Goal: Find specific page/section

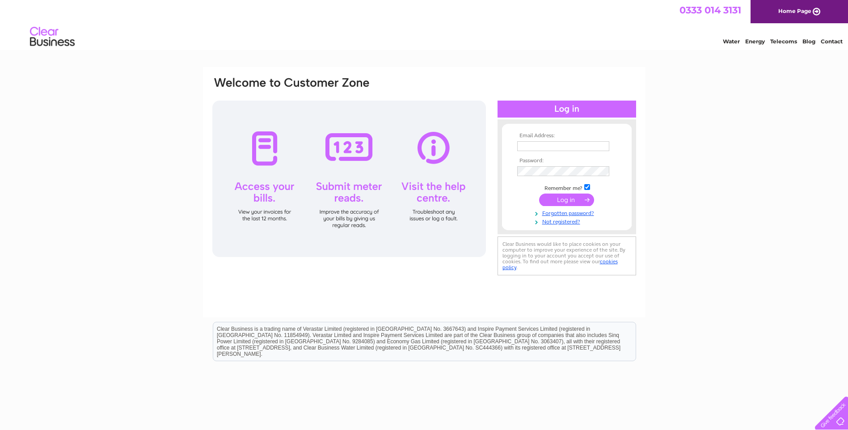
type input "jwardlese@aol.com"
click at [558, 201] on input "submit" at bounding box center [566, 200] width 55 height 13
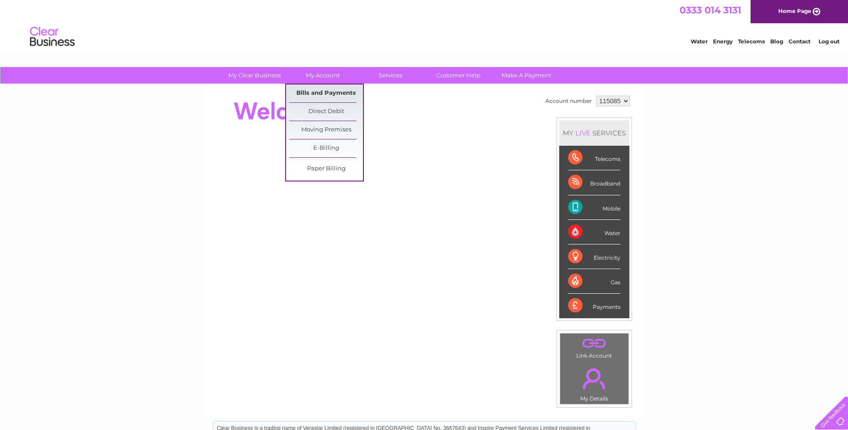
click at [315, 92] on link "Bills and Payments" at bounding box center [326, 93] width 74 height 18
click at [335, 92] on link "Bills and Payments" at bounding box center [326, 93] width 74 height 18
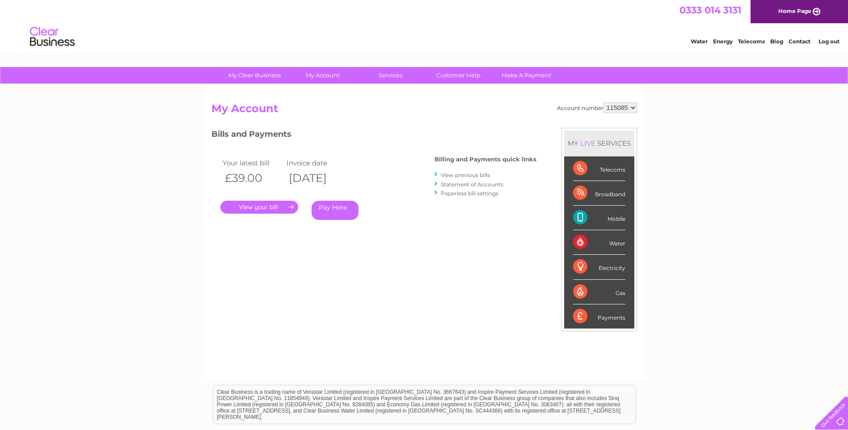
click at [269, 206] on link "." at bounding box center [259, 207] width 78 height 13
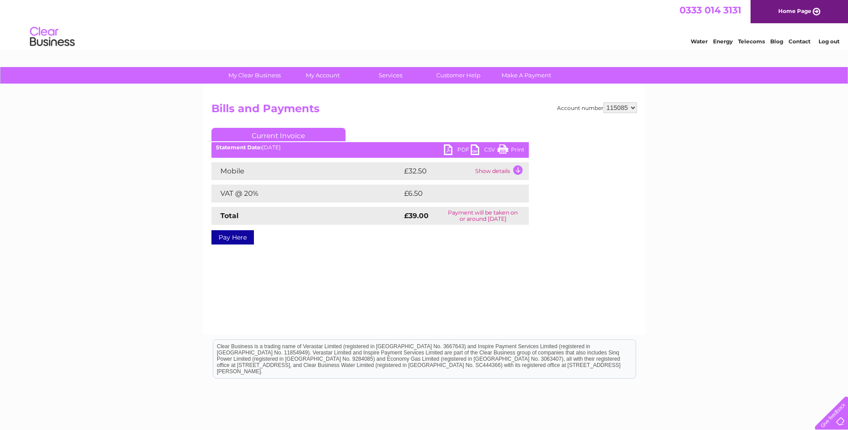
click at [459, 148] on link "PDF" at bounding box center [457, 150] width 27 height 13
